Goal: Check status: Check status

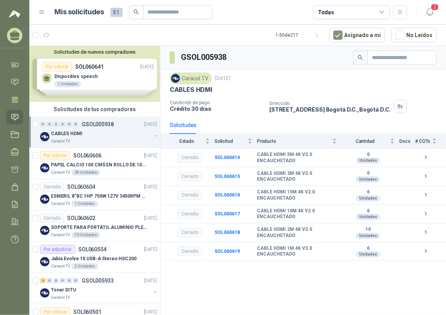
scroll to position [140, 0]
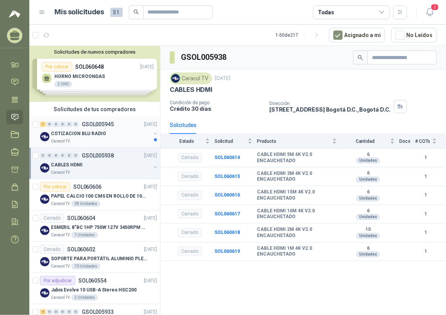
click at [97, 130] on p "COTIZACION BLU RADIO" at bounding box center [78, 133] width 55 height 7
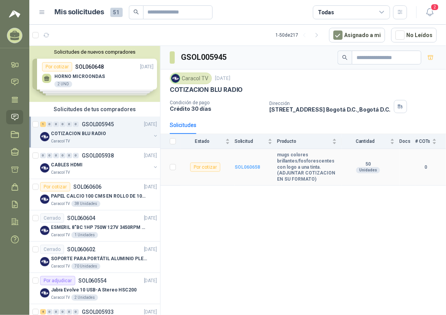
click at [245, 167] on b "SOL060658" at bounding box center [247, 166] width 25 height 5
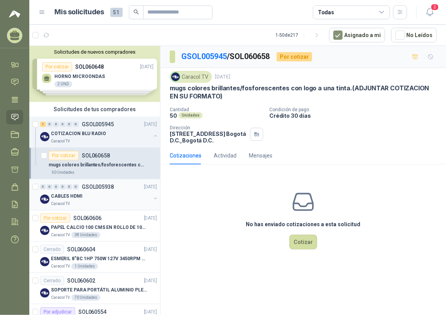
click at [96, 195] on div "CABLES HDMI" at bounding box center [101, 195] width 100 height 9
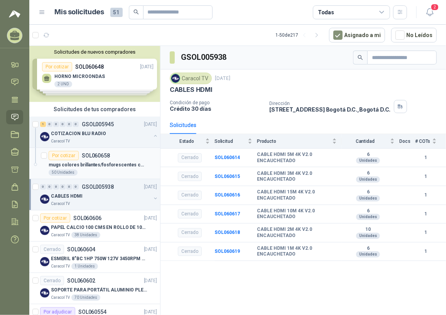
click at [117, 164] on p "mugs colores brillantes/fosforescentes con logo a una tinta.(ADJUNTAR COTIZACIO…" at bounding box center [97, 164] width 96 height 7
